Goal: Task Accomplishment & Management: Manage account settings

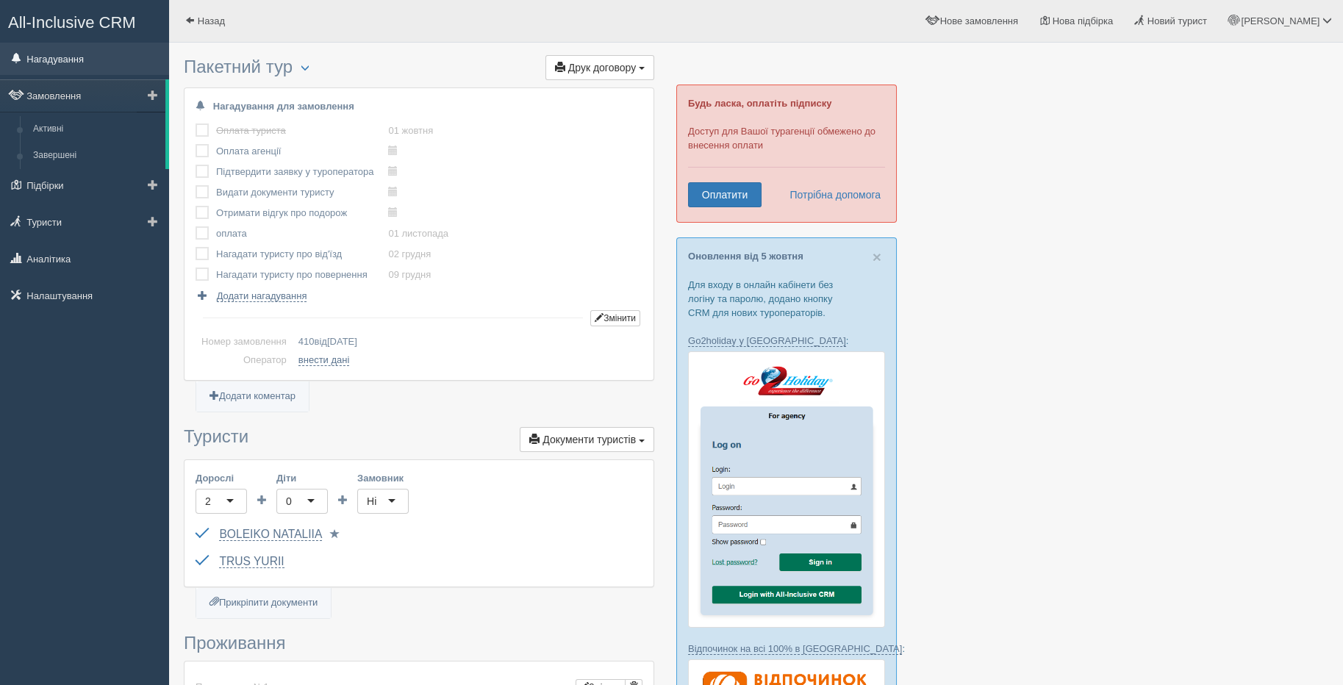
click at [57, 60] on link "Нагадування" at bounding box center [84, 59] width 169 height 32
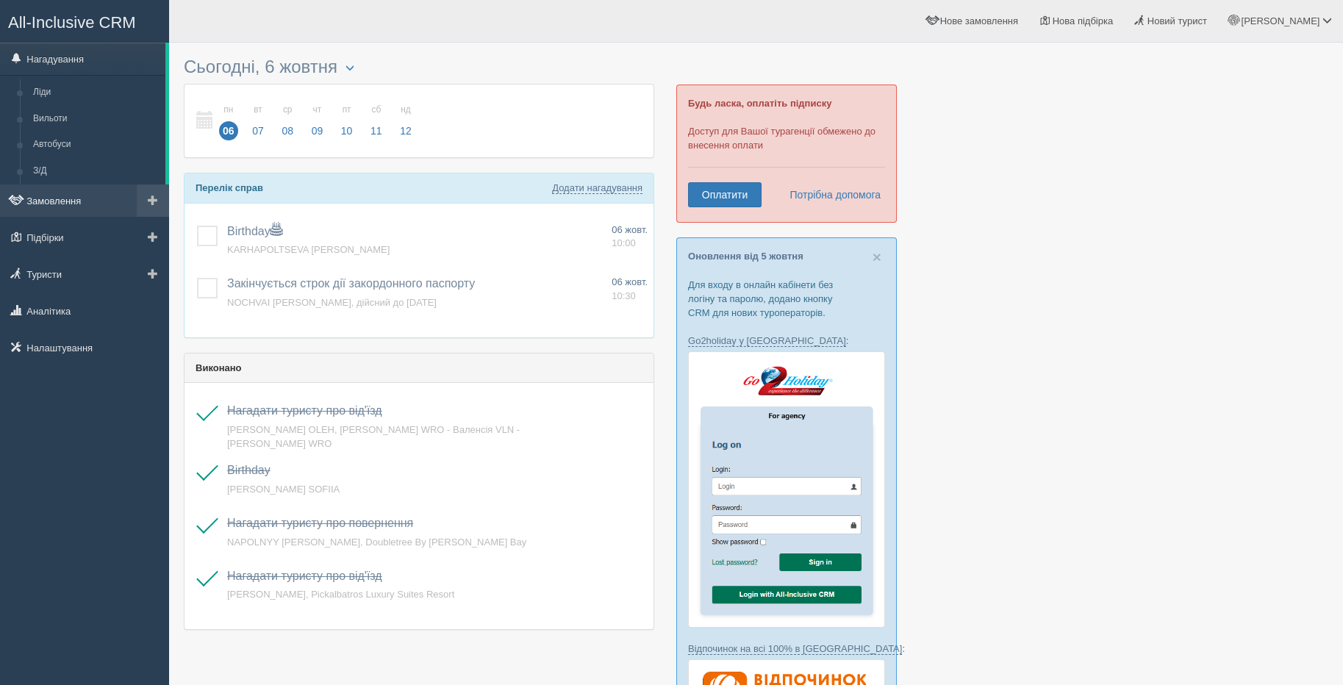
click at [31, 209] on link "Замовлення" at bounding box center [84, 201] width 169 height 32
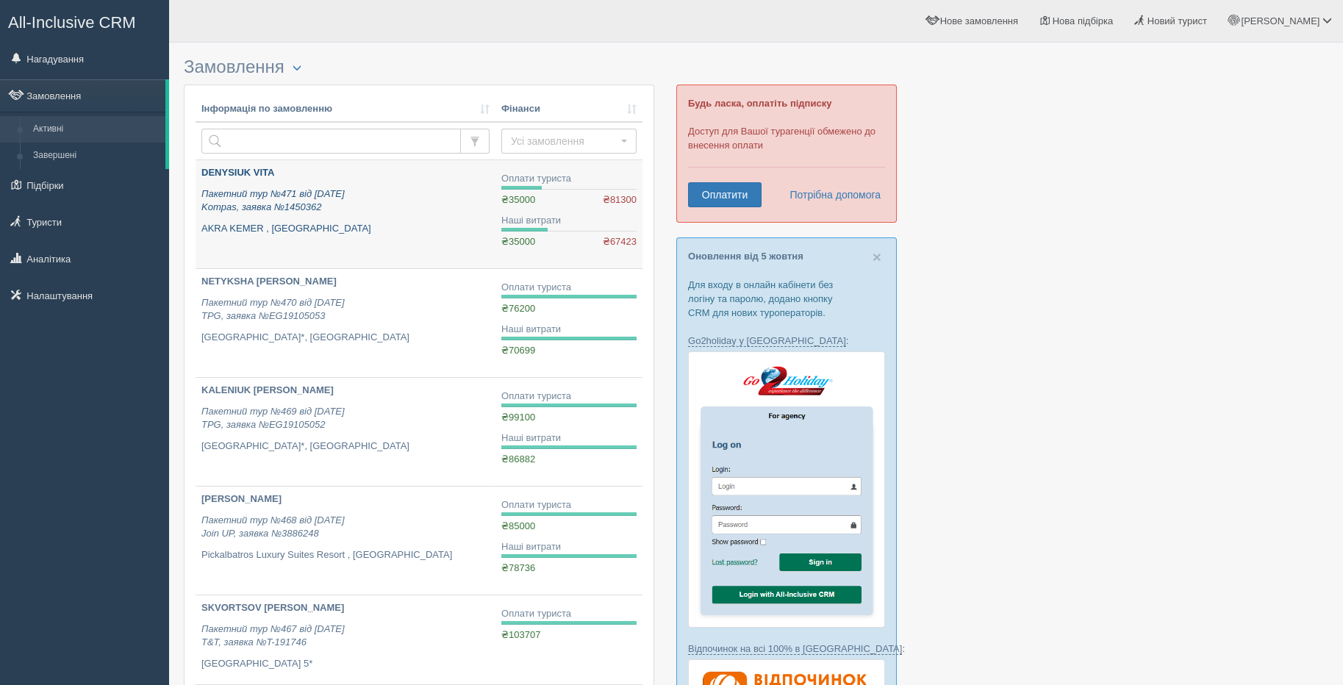
click at [333, 234] on p "AKRA KEMER , Туреччина" at bounding box center [345, 229] width 288 height 14
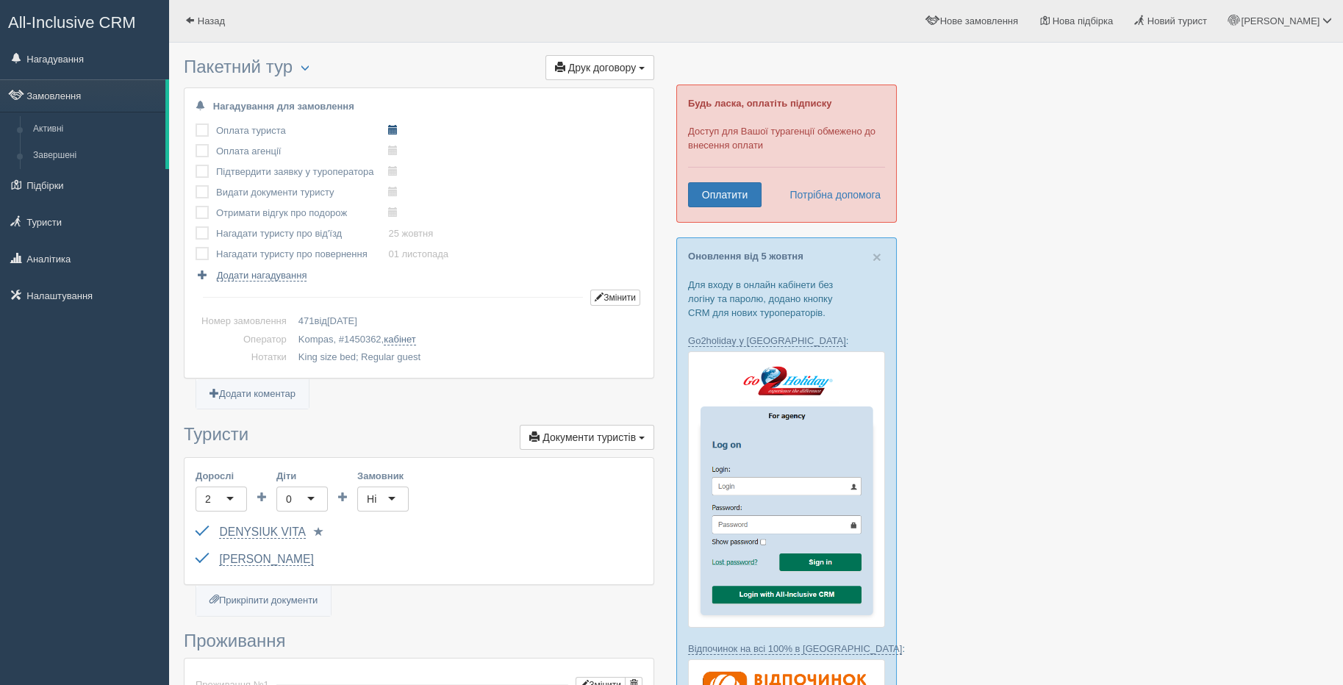
click at [391, 130] on span at bounding box center [393, 130] width 10 height 10
type input "2025-10-06 11:25"
select select "11"
select select "25"
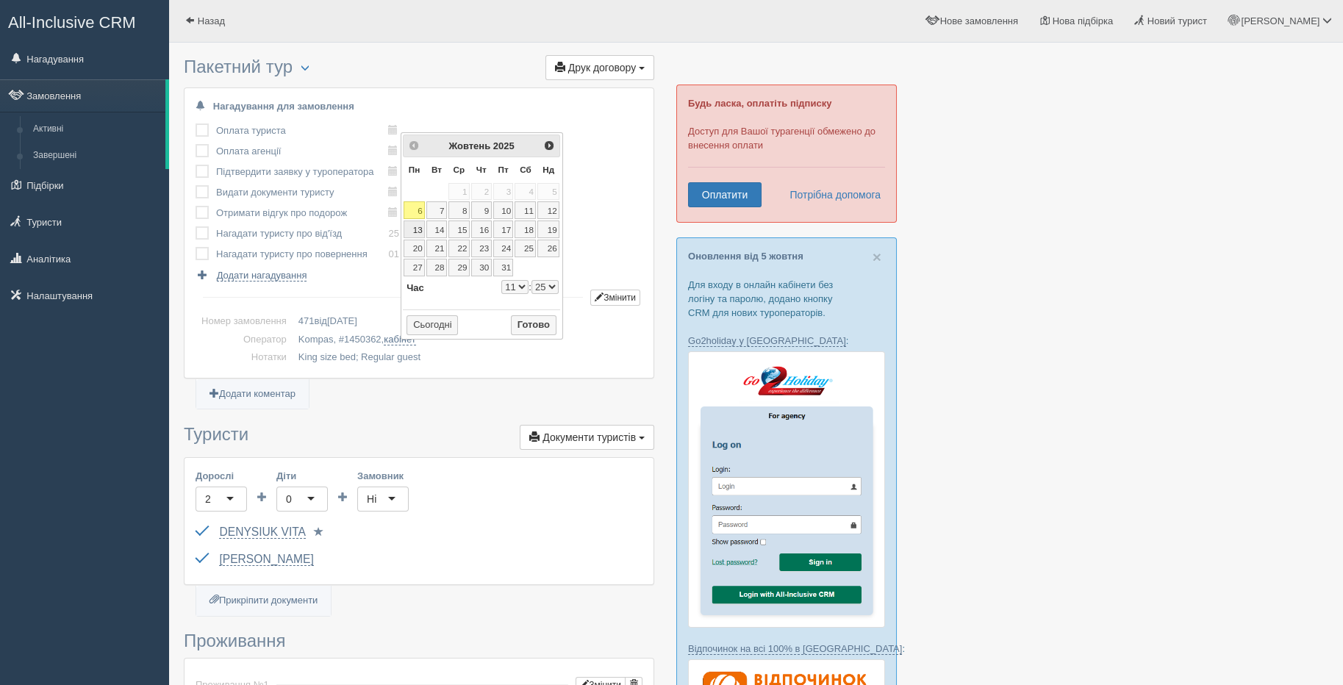
click at [417, 223] on link "13" at bounding box center [414, 230] width 21 height 18
type input "2025-10-13 11:25"
select select "11"
select select "25"
click at [535, 324] on button "Готово" at bounding box center [534, 325] width 46 height 21
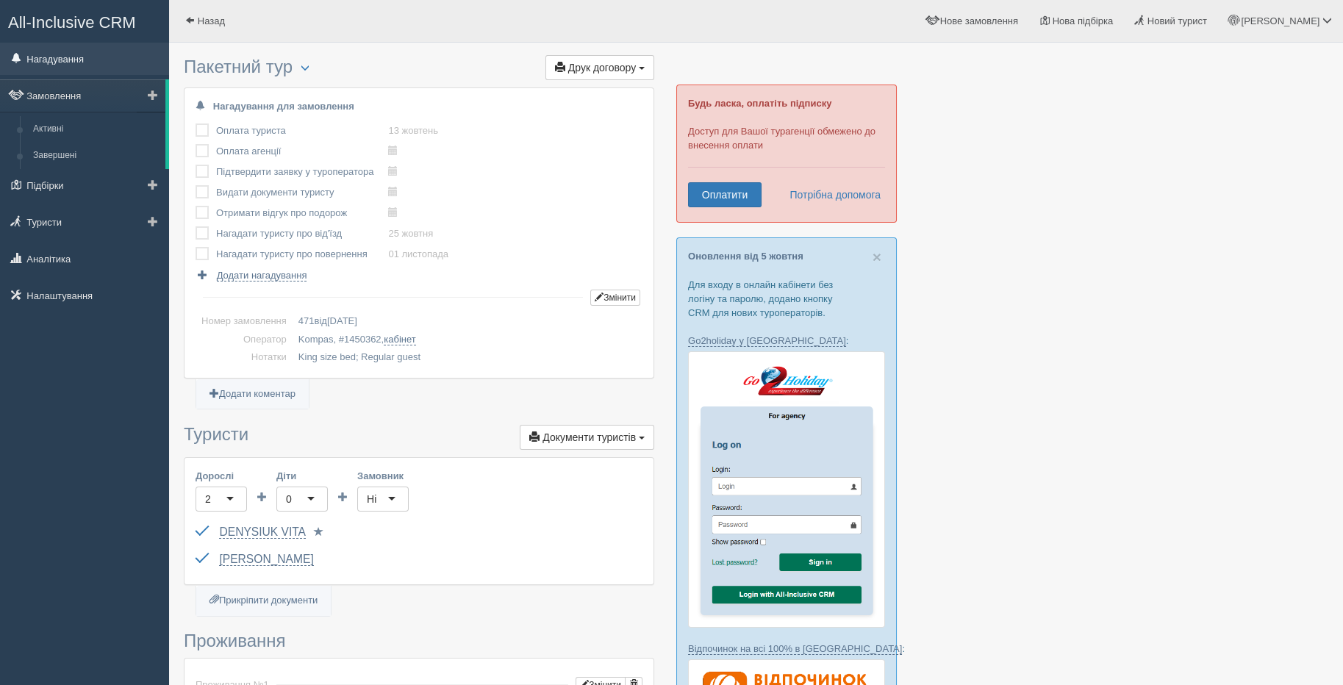
click at [94, 68] on link "Нагадування" at bounding box center [84, 59] width 169 height 32
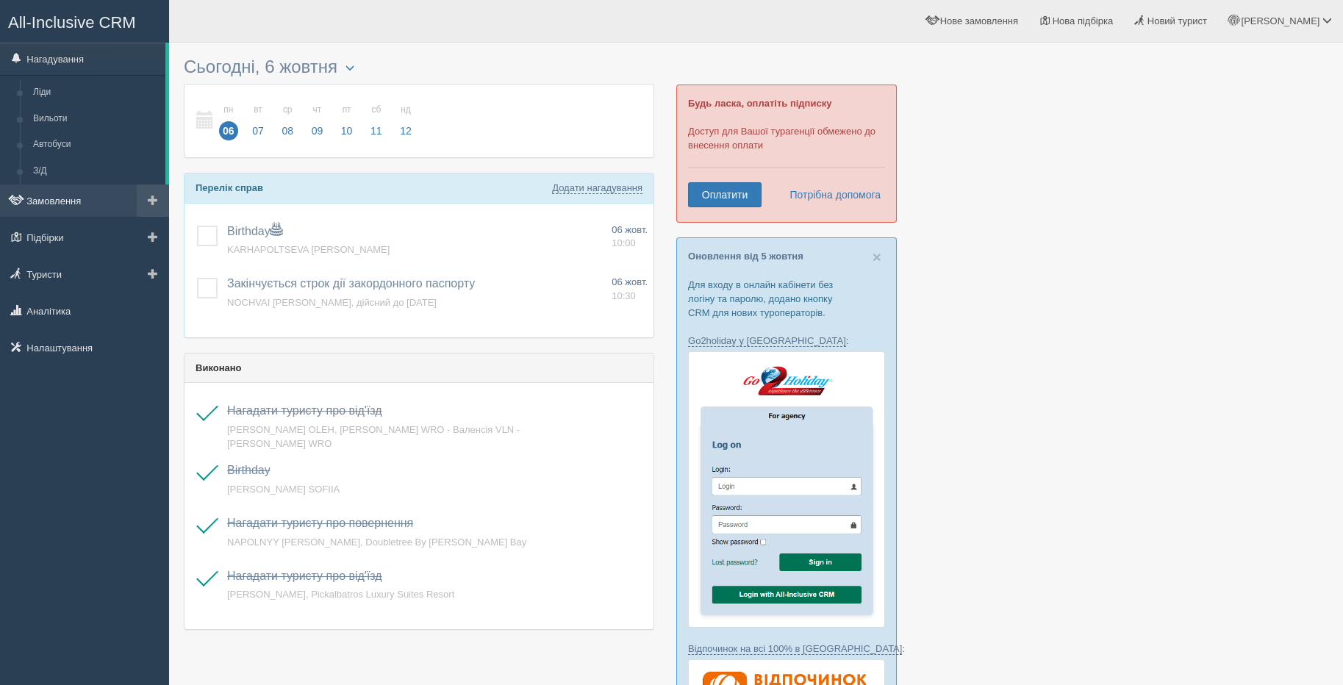
click at [68, 201] on link "Замовлення" at bounding box center [84, 201] width 169 height 32
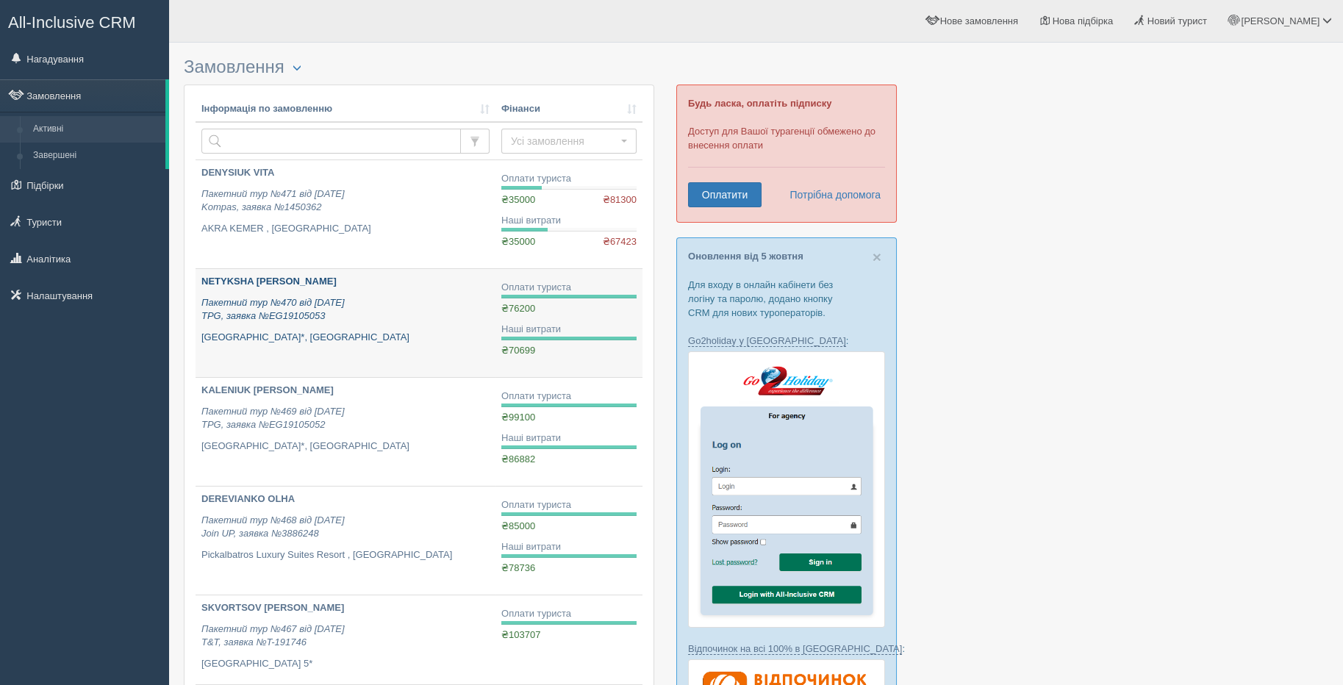
click at [255, 304] on icon "Пакетний тур №470 від [DATE] TPG, заявка №EG19105053" at bounding box center [272, 309] width 143 height 25
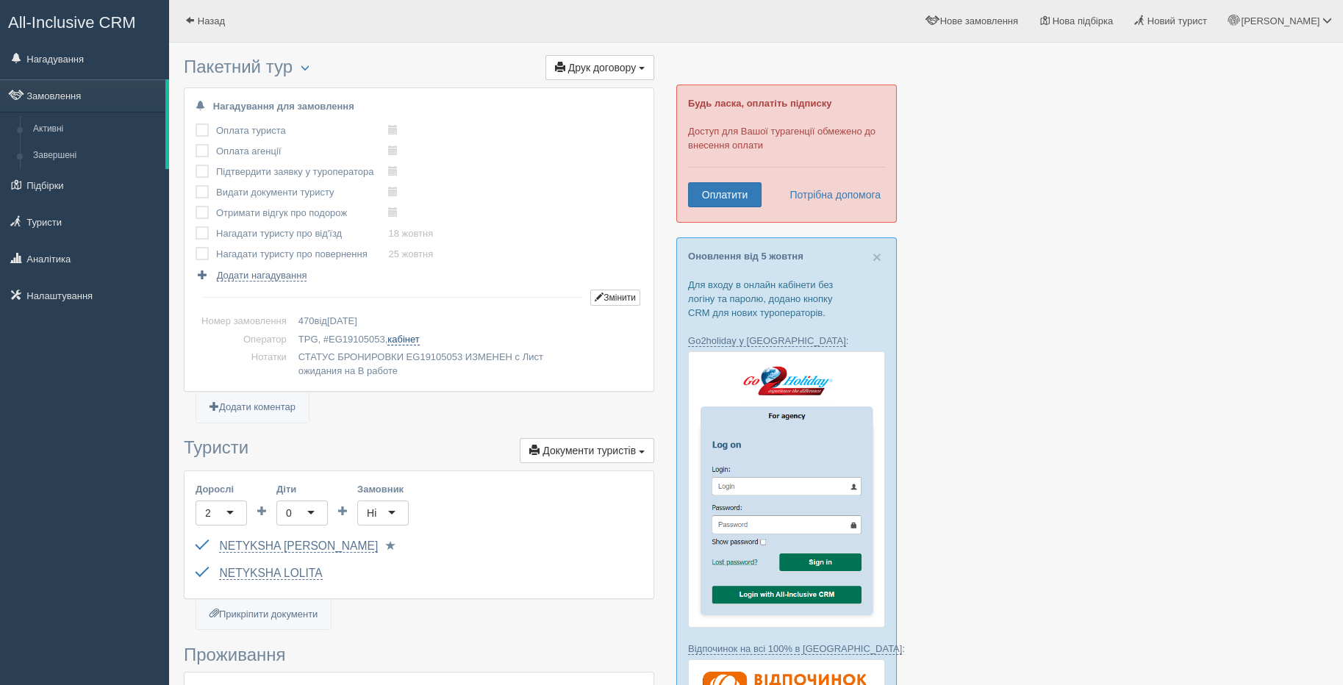
click at [400, 340] on link "кабінет" at bounding box center [403, 340] width 32 height 12
